Goal: Complete application form

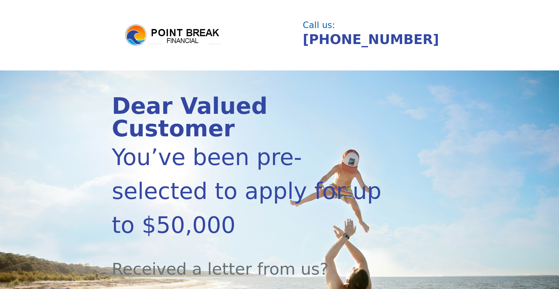
type input "t"
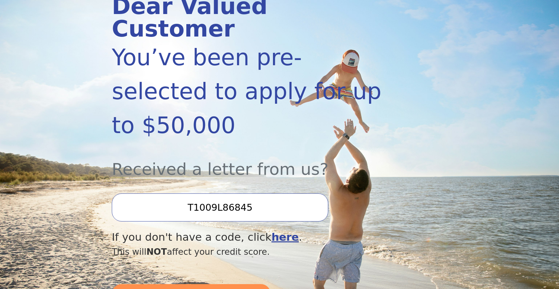
scroll to position [101, 0]
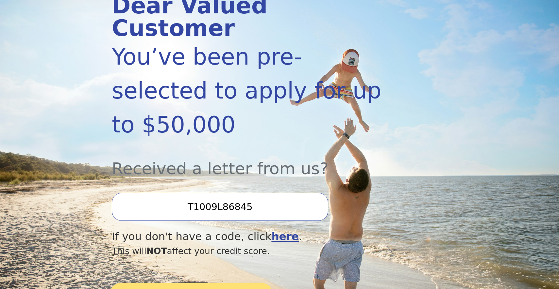
type input "T1009L86845"
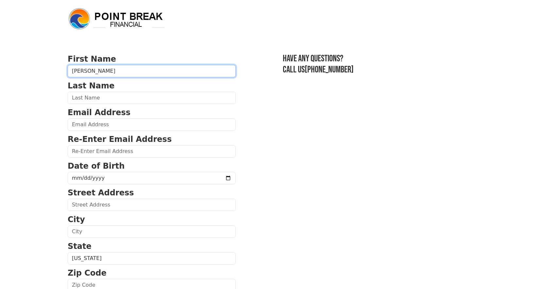
type input "LUCIANO"
click at [229, 111] on section "First Name LUCIANO Last Name Email Address Re-Enter Email Address Date of Birth…" at bounding box center [279, 286] width 423 height 466
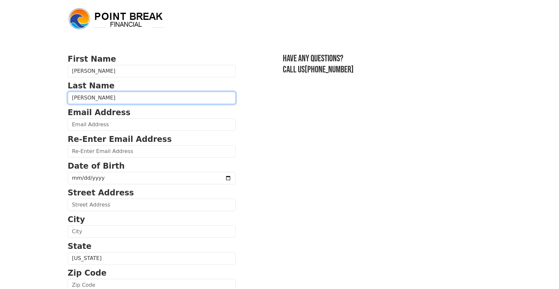
type input "AUGUSTO"
click at [294, 136] on section "First Name LUCIANO Last Name AUGUSTO Email Address Re-Enter Email Address Date …" at bounding box center [279, 286] width 423 height 466
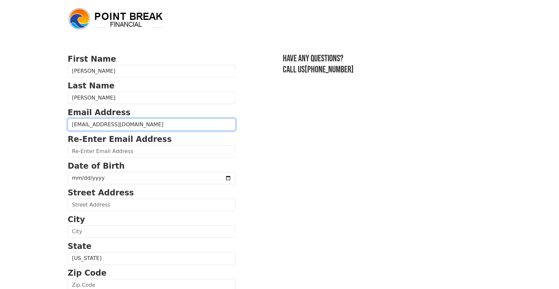
type input "infoaugustoservices@gmail.com"
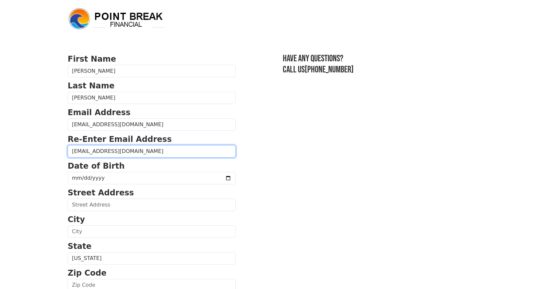
type input "infoaugustoservices@gmail.com"
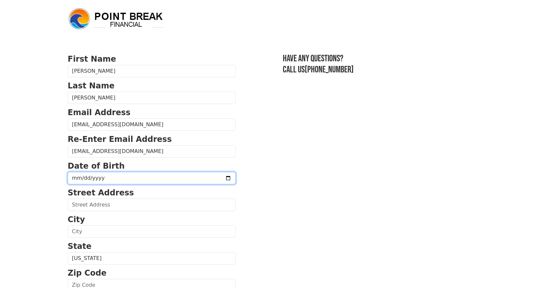
click at [104, 180] on input "date" at bounding box center [152, 178] width 168 height 12
click at [351, 232] on section "First Name LUCIANO Last Name AUGUSTO Email Address infoaugustoservices@gmail.co…" at bounding box center [279, 286] width 423 height 466
click at [84, 178] on input "1979-12-04" at bounding box center [152, 178] width 168 height 12
type input "1979-08-04"
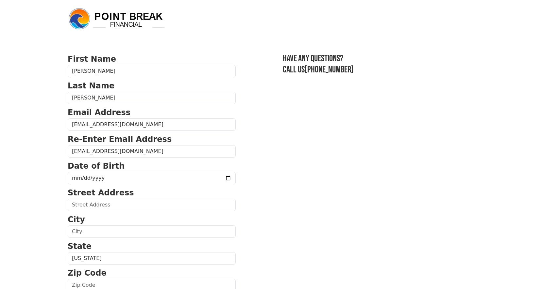
click at [323, 205] on section "First Name LUCIANO Last Name AUGUSTO Email Address infoaugustoservices@gmail.co…" at bounding box center [279, 286] width 423 height 466
click at [74, 178] on input "date" at bounding box center [152, 178] width 168 height 12
type input "1979-04-28"
click at [233, 207] on section "First Name LUCIANO Last Name AUGUSTO Email Address infoaugustoservices@gmail.co…" at bounding box center [279, 286] width 423 height 466
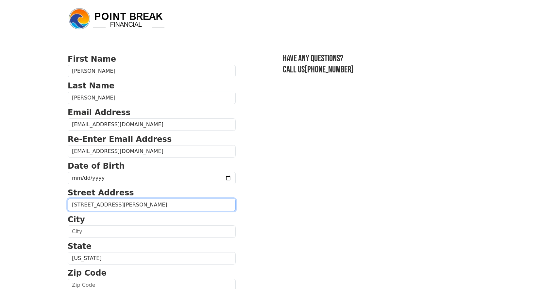
type input "260 COOLIDGE AVE"
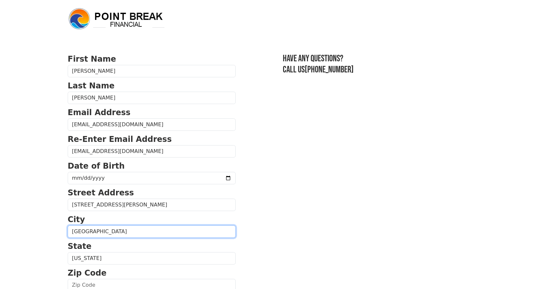
type input "MANCHESTER"
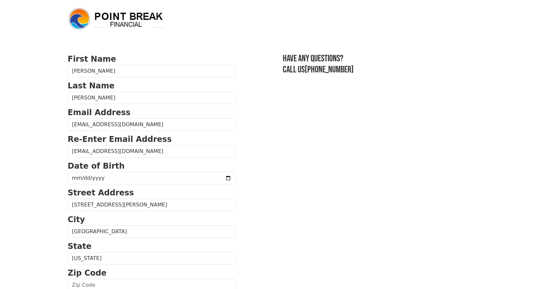
click at [240, 252] on section "First Name LUCIANO Last Name AUGUSTO Email Address infoaugustoservices@gmail.co…" at bounding box center [279, 286] width 423 height 466
click at [206, 252] on p "State" at bounding box center [152, 247] width 168 height 12
select select "NH"
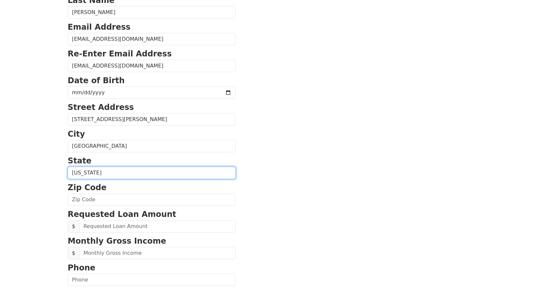
scroll to position [105, 0]
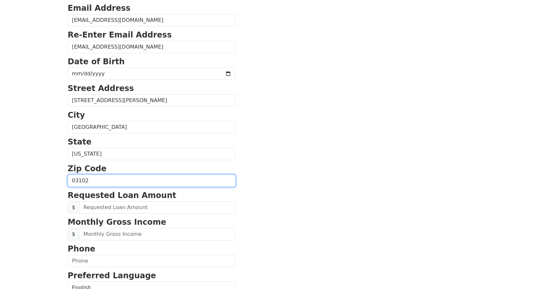
type input "03102"
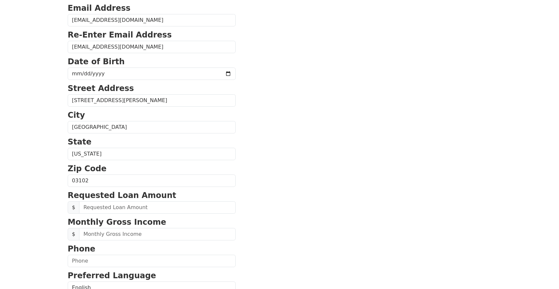
click at [243, 206] on section "First Name LUCIANO Last Name AUGUSTO Email Address infoaugustoservices@gmail.co…" at bounding box center [279, 182] width 423 height 466
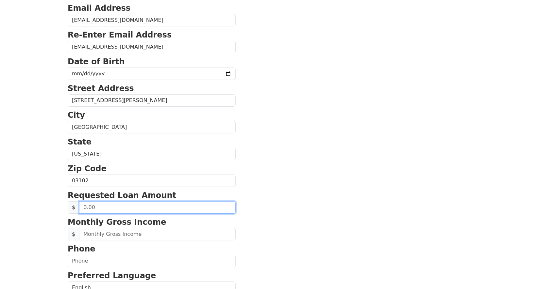
click at [163, 208] on input "text" at bounding box center [157, 208] width 157 height 12
type input "40,000.00"
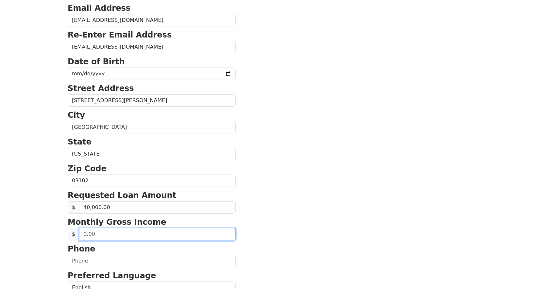
click at [177, 234] on input "text" at bounding box center [157, 234] width 157 height 12
type input "12,000.00"
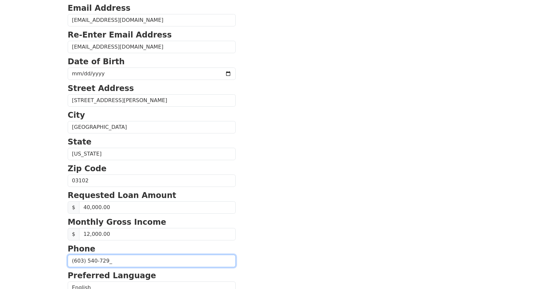
type input "(603) 540-7293"
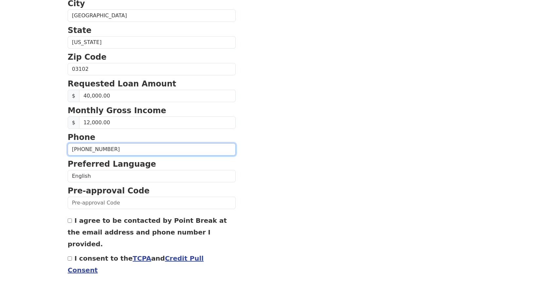
scroll to position [224, 0]
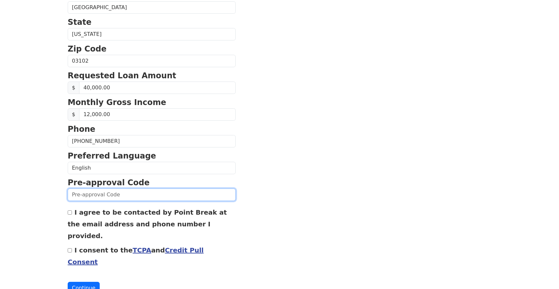
click at [176, 191] on input "text" at bounding box center [152, 195] width 168 height 12
type input "T1009L86845"
click at [70, 214] on input "I agree to be contacted by Point Break at the email address and phone number I …" at bounding box center [70, 213] width 4 height 4
checkbox input "true"
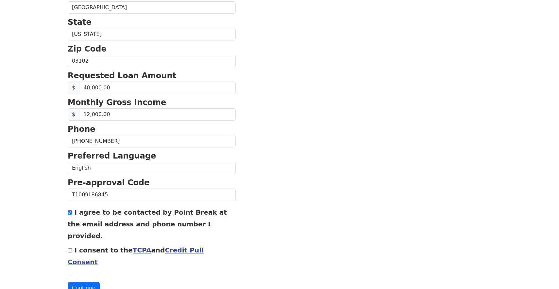
click at [68, 244] on div "I consent to the TCPA and Credit Pull Consent" at bounding box center [152, 256] width 168 height 24
click at [68, 249] on input "I consent to the TCPA and Credit Pull Consent" at bounding box center [70, 251] width 4 height 4
checkbox input "true"
click at [88, 282] on button "Continue" at bounding box center [84, 288] width 32 height 12
